Goal: Task Accomplishment & Management: Manage account settings

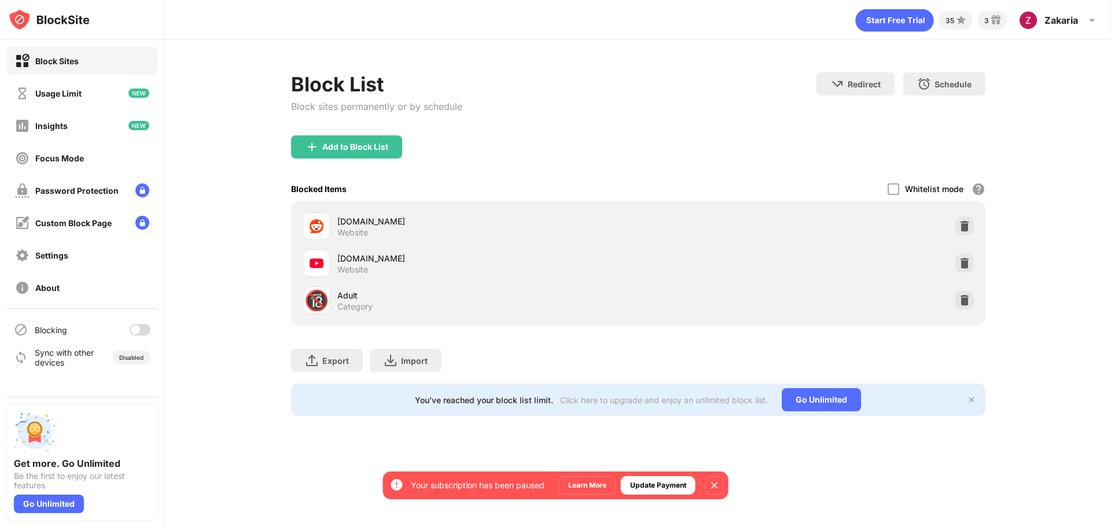
click at [138, 333] on div at bounding box center [135, 329] width 9 height 9
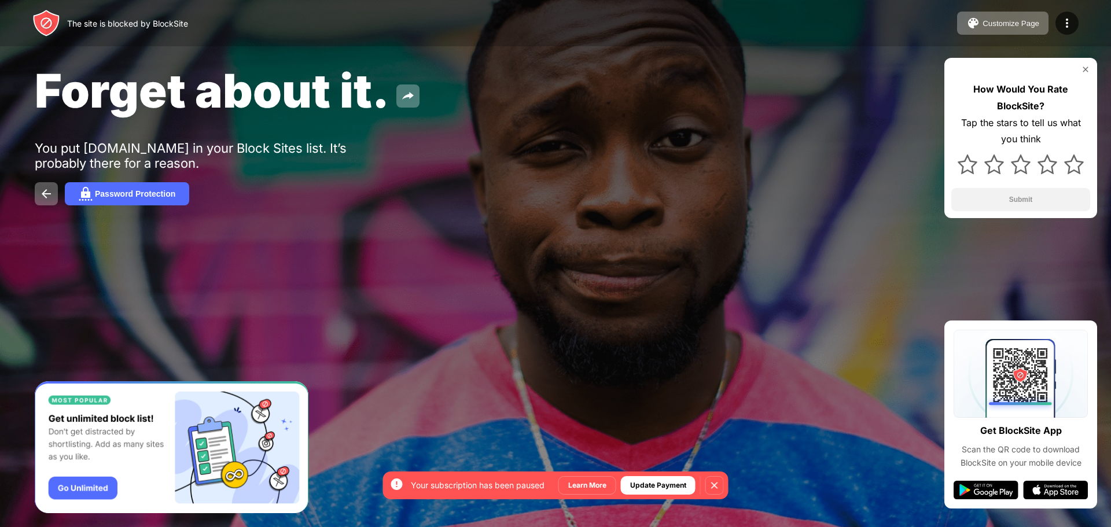
drag, startPoint x: 776, startPoint y: 313, endPoint x: 830, endPoint y: 201, distance: 124.3
click at [781, 308] on div at bounding box center [555, 263] width 1111 height 527
